Goal: Find specific page/section: Find specific page/section

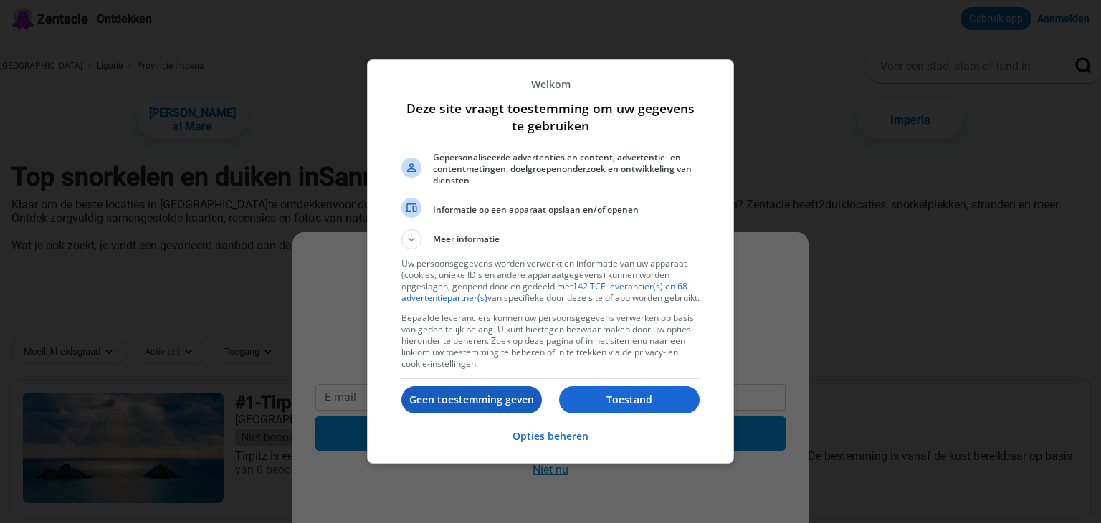
click at [457, 402] on font "Geen toestemming geven" at bounding box center [471, 400] width 125 height 14
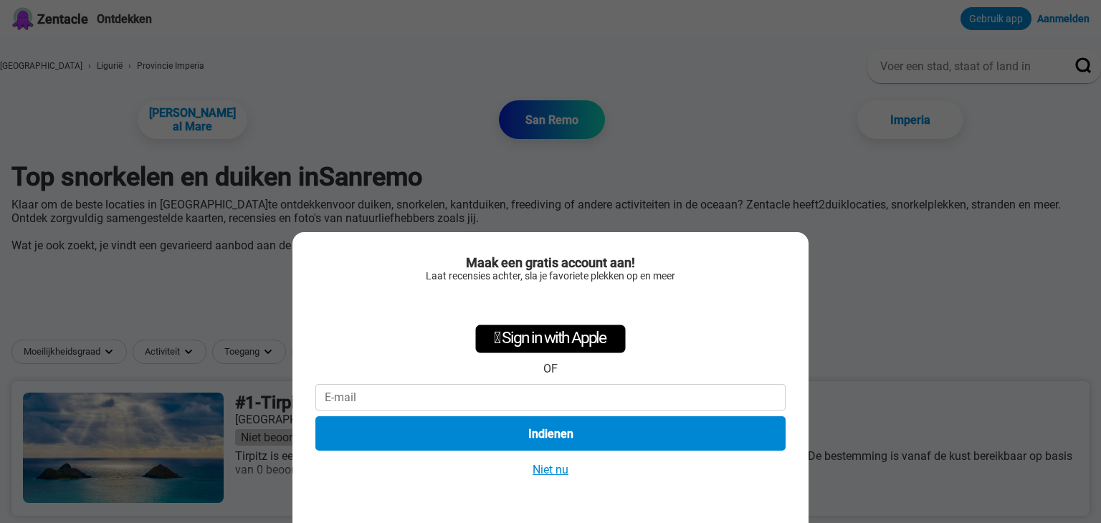
click at [539, 470] on font "Niet nu" at bounding box center [551, 470] width 36 height 14
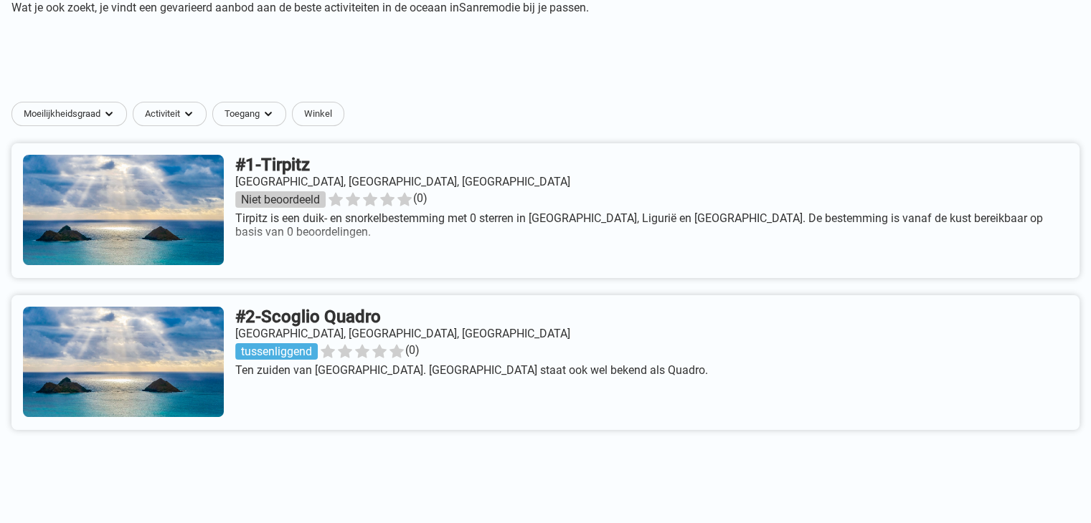
scroll to position [215, 0]
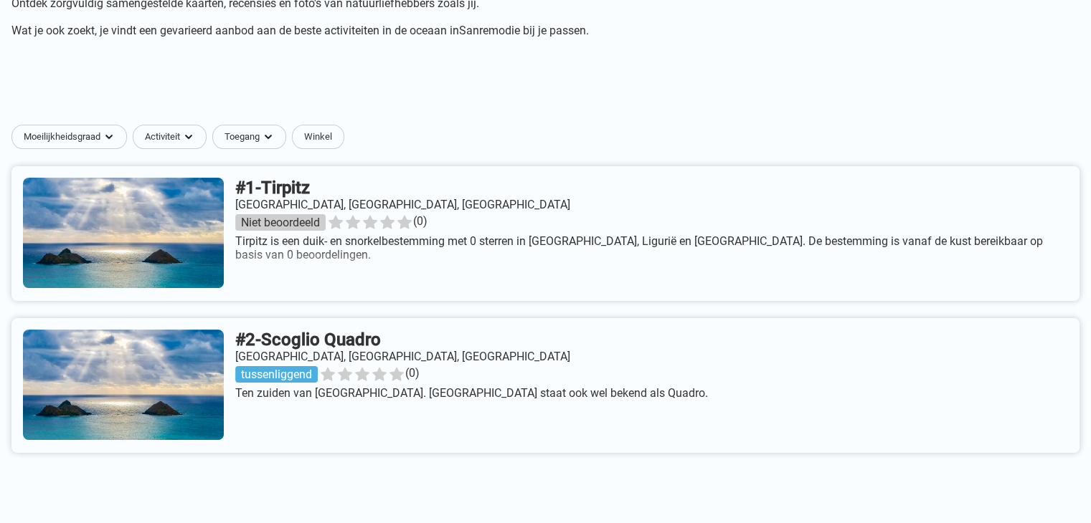
click at [161, 250] on link at bounding box center [545, 233] width 1068 height 135
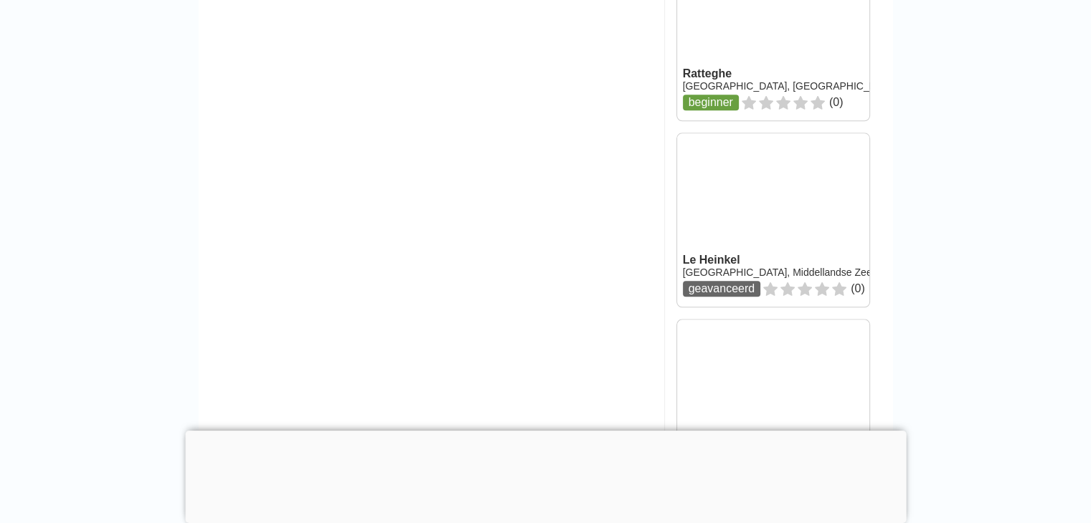
scroll to position [1936, 0]
